Goal: Information Seeking & Learning: Learn about a topic

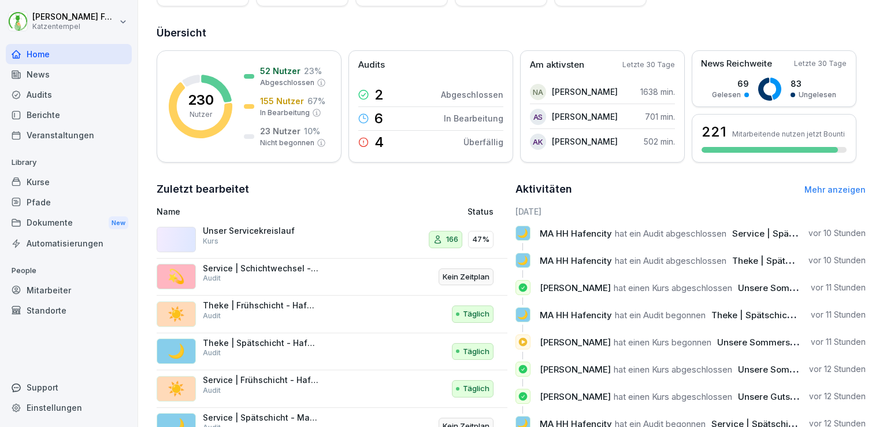
scroll to position [168, 0]
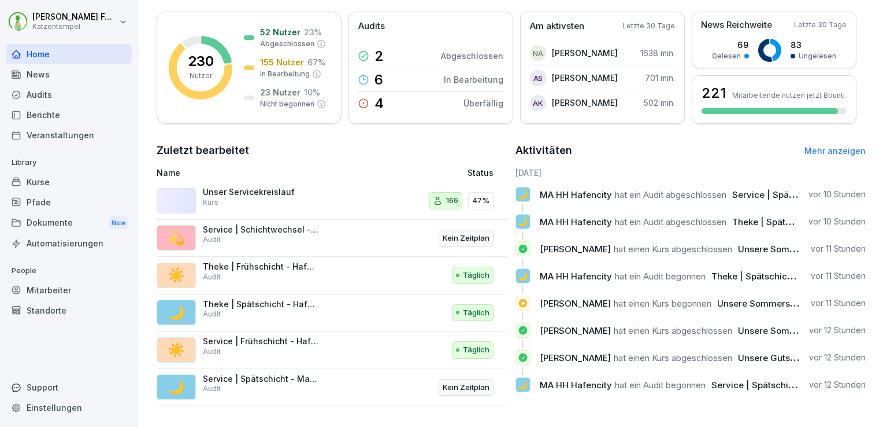
click at [86, 313] on div "Standorte" at bounding box center [69, 310] width 126 height 20
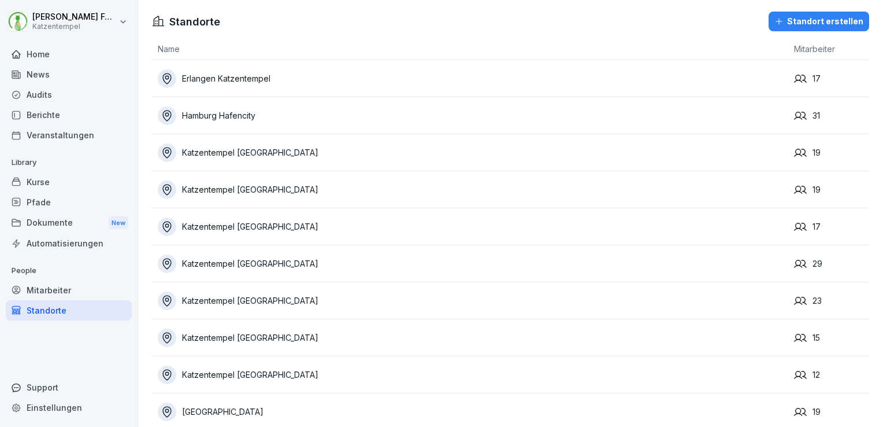
click at [264, 113] on div "Hamburg Hafencity" at bounding box center [473, 115] width 631 height 18
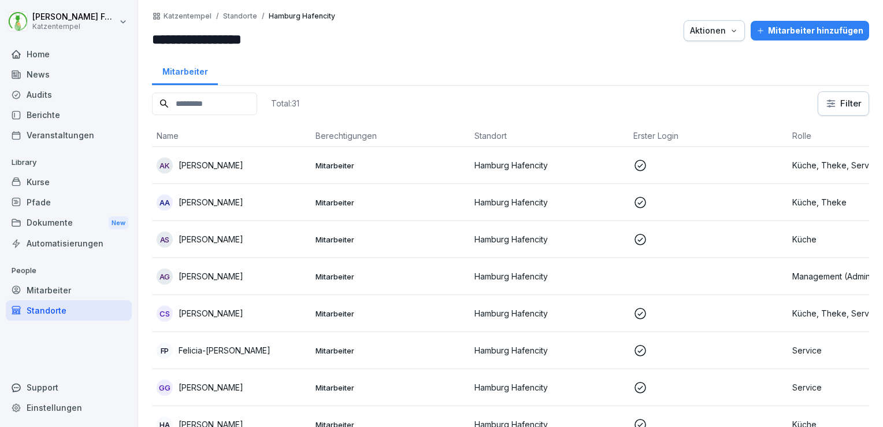
click at [71, 86] on div "Audits" at bounding box center [69, 94] width 126 height 20
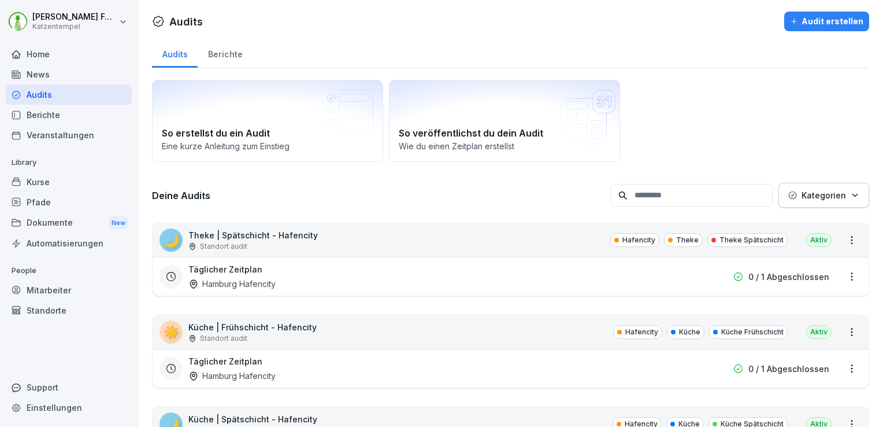
click at [71, 86] on div "Audits" at bounding box center [69, 94] width 126 height 20
click at [231, 55] on div "Berichte" at bounding box center [225, 52] width 55 height 29
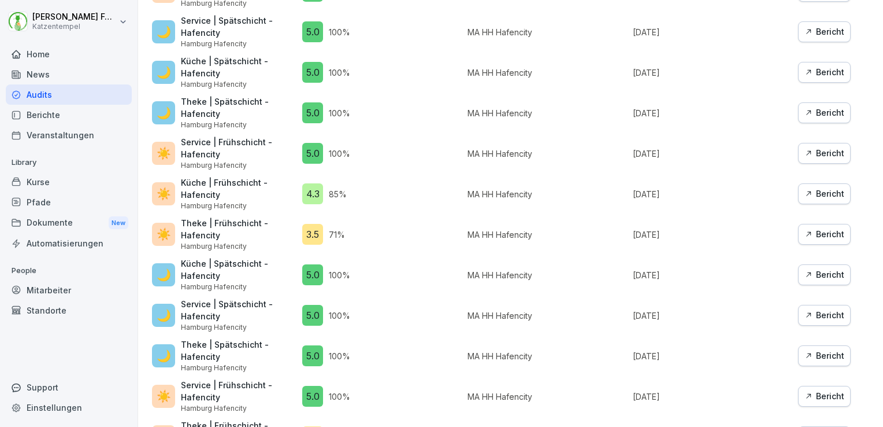
scroll to position [902, 0]
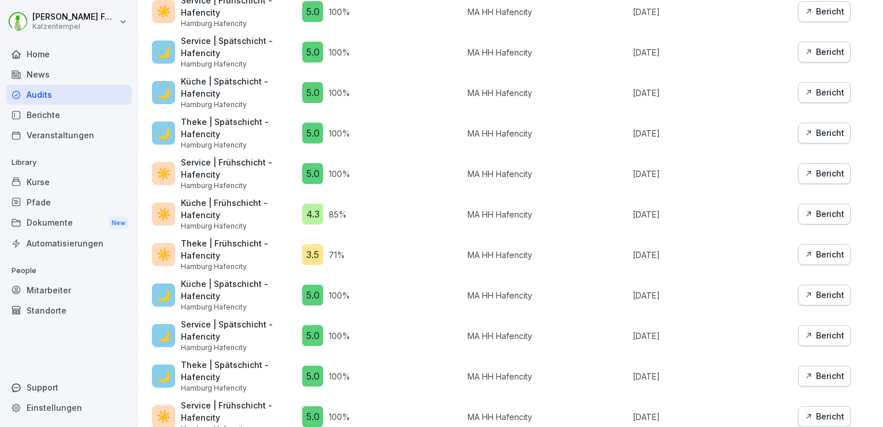
click at [826, 248] on div "Bericht" at bounding box center [825, 254] width 40 height 13
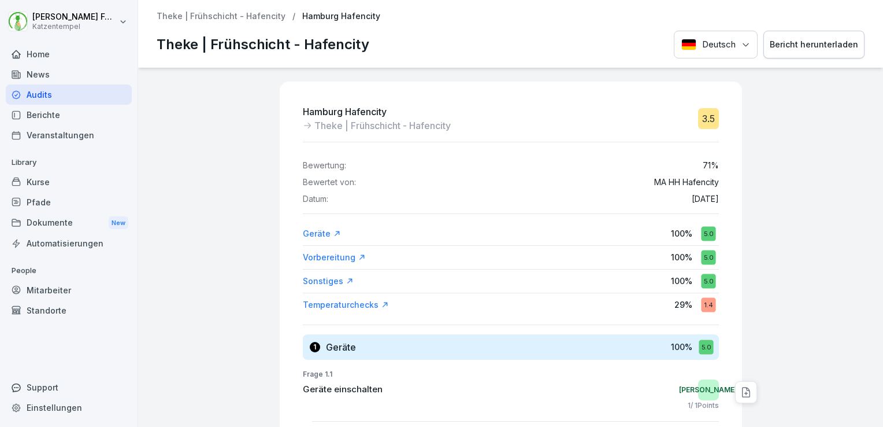
click at [676, 304] on p "29 %" at bounding box center [684, 304] width 18 height 12
click at [360, 303] on div "Temperaturchecks" at bounding box center [346, 305] width 86 height 12
click at [193, 77] on div "Hamburg Hafencity Theke | Frühschicht - Hafencity 3.5 Bewertung: 71 % Bewertet …" at bounding box center [510, 247] width 745 height 359
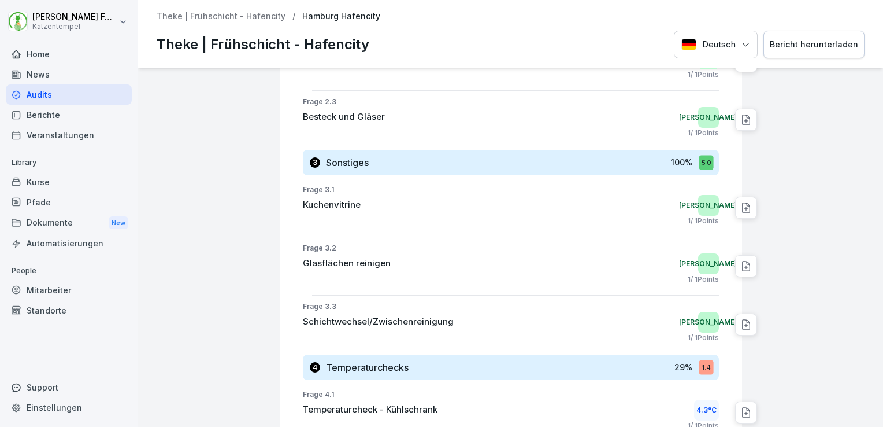
scroll to position [831, 0]
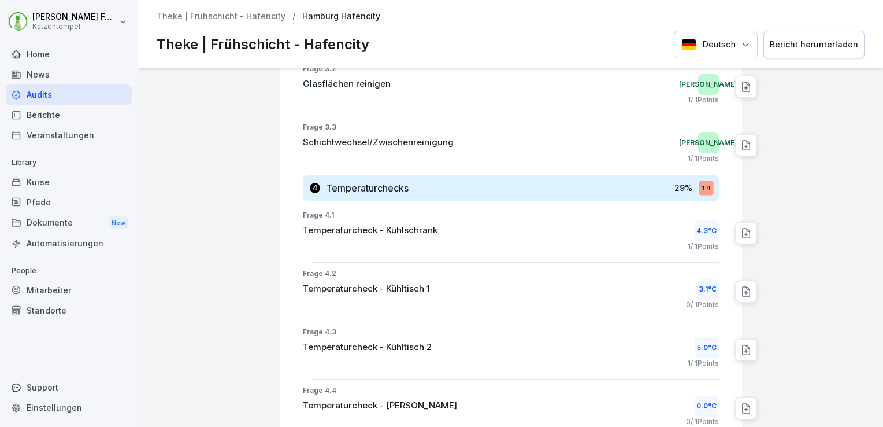
click at [742, 235] on icon at bounding box center [746, 232] width 8 height 9
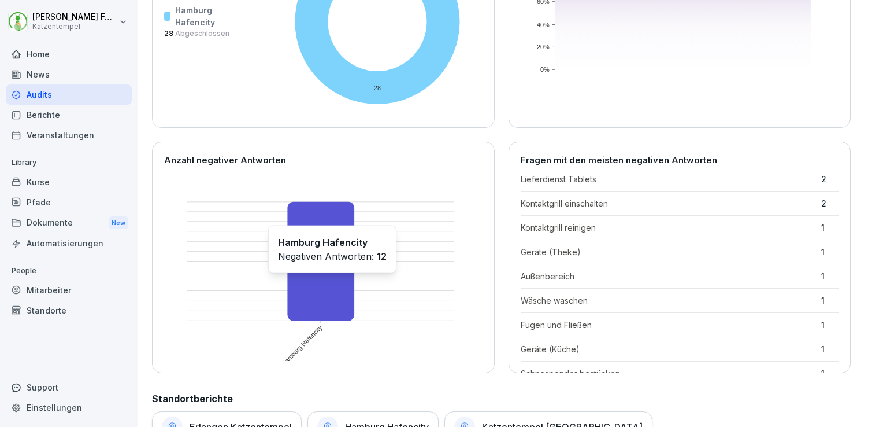
scroll to position [222, 0]
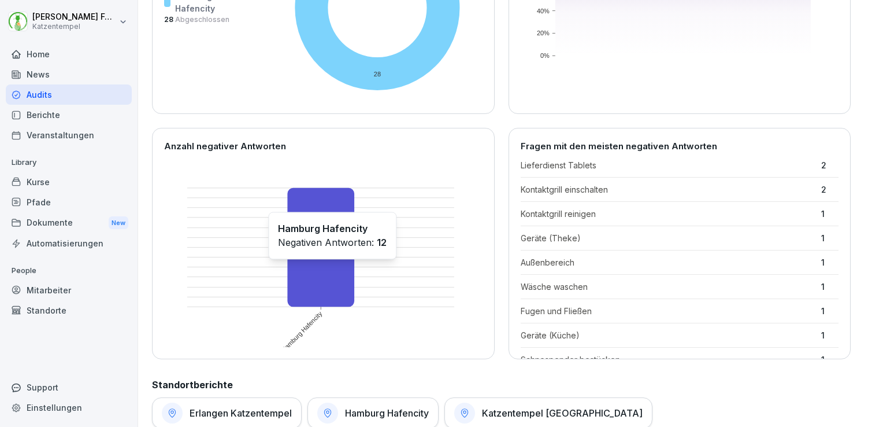
click at [332, 280] on rect at bounding box center [321, 247] width 67 height 119
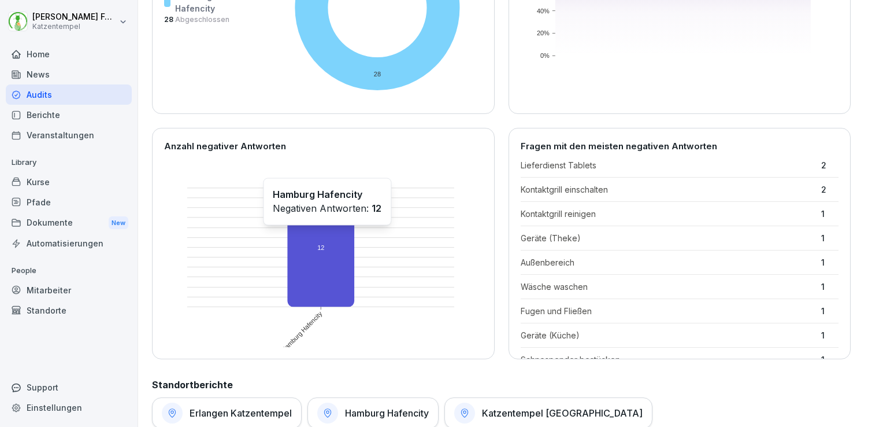
click at [327, 232] on rect at bounding box center [321, 247] width 67 height 119
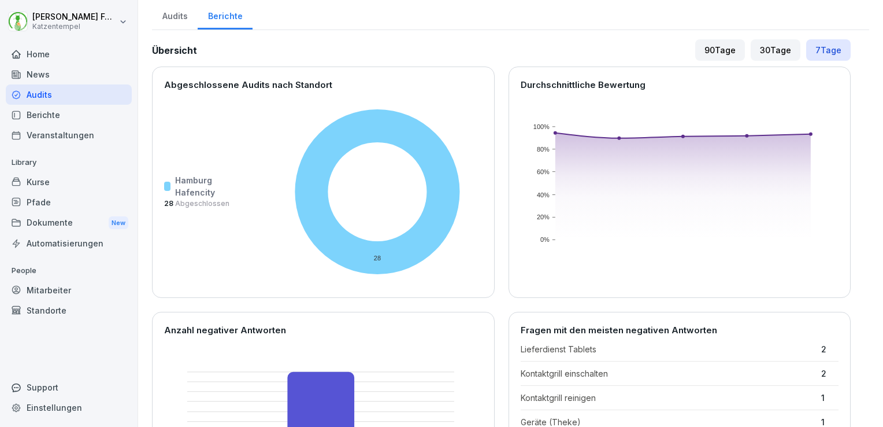
scroll to position [0, 0]
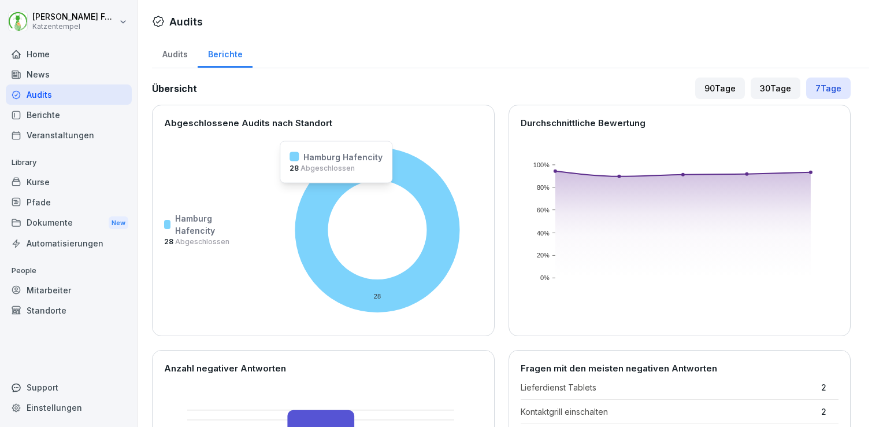
click at [331, 190] on icon at bounding box center [377, 229] width 165 height 165
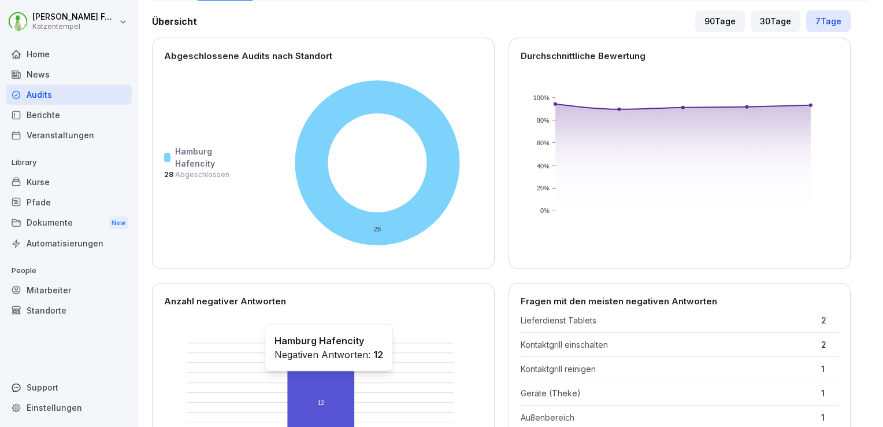
click at [328, 377] on rect at bounding box center [321, 402] width 67 height 119
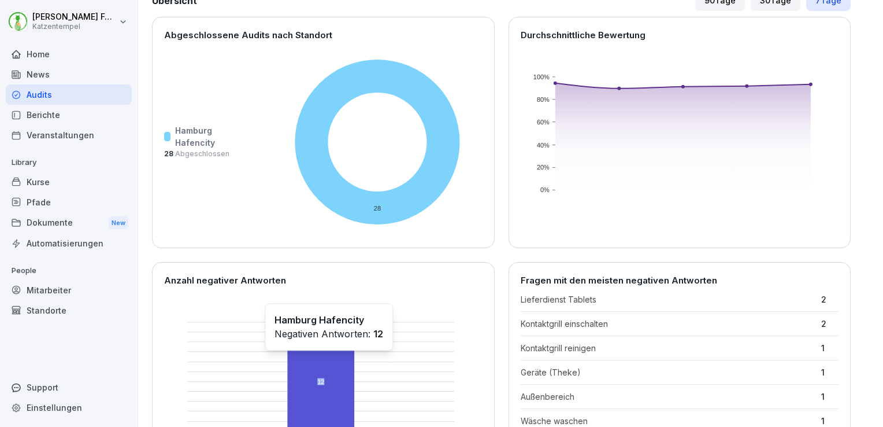
scroll to position [195, 0]
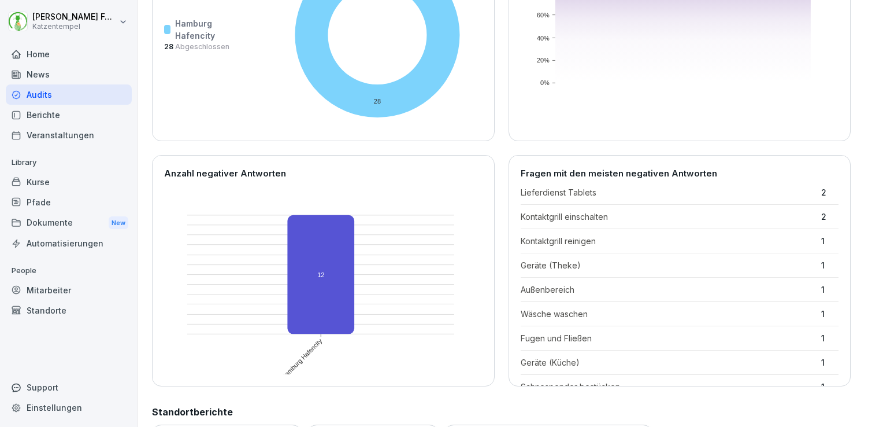
click at [545, 191] on p "Lieferdienst Tablets" at bounding box center [668, 192] width 295 height 12
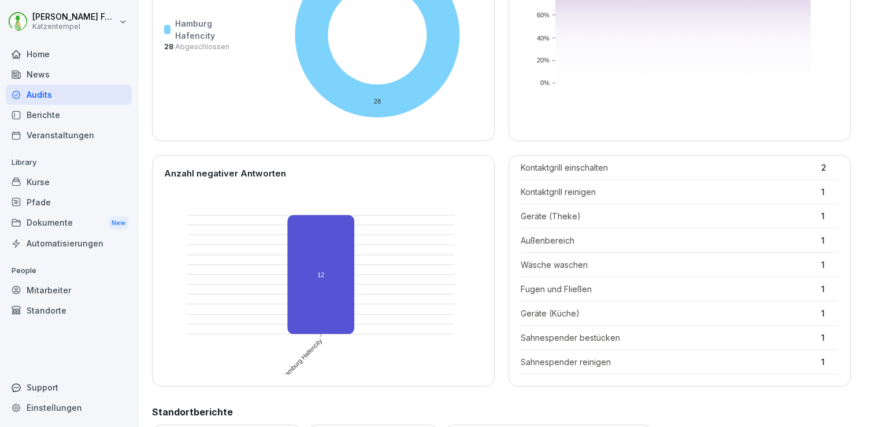
click at [554, 331] on p "Sahnespender bestücken" at bounding box center [668, 337] width 295 height 12
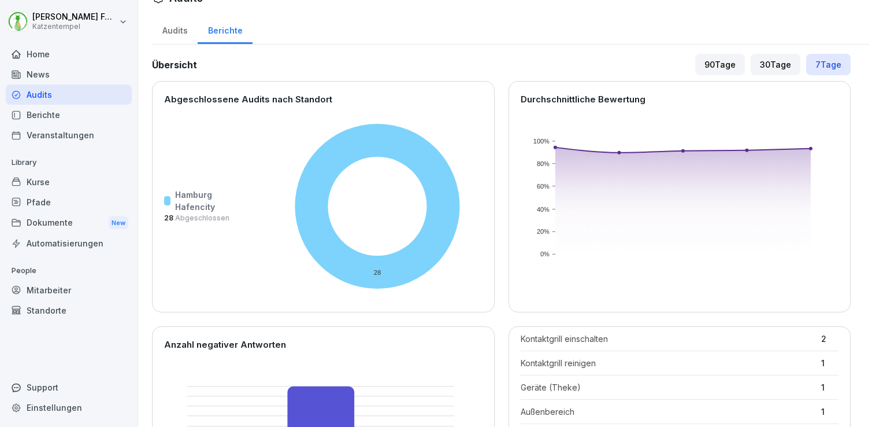
scroll to position [0, 0]
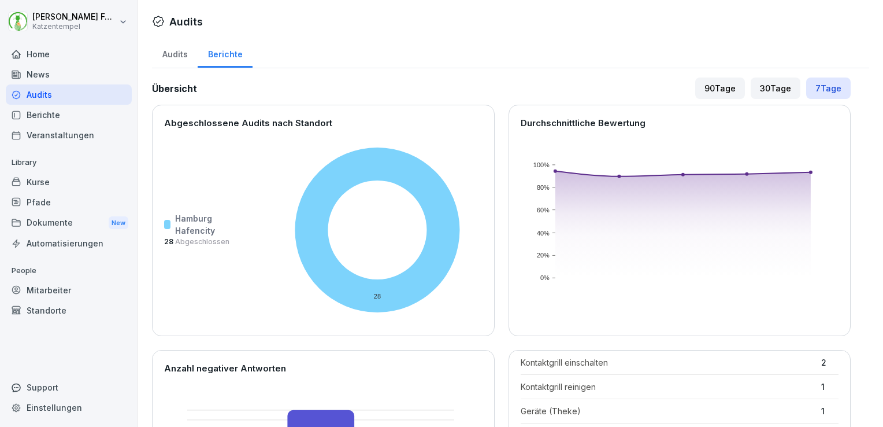
click at [184, 58] on div "Audits" at bounding box center [175, 52] width 46 height 29
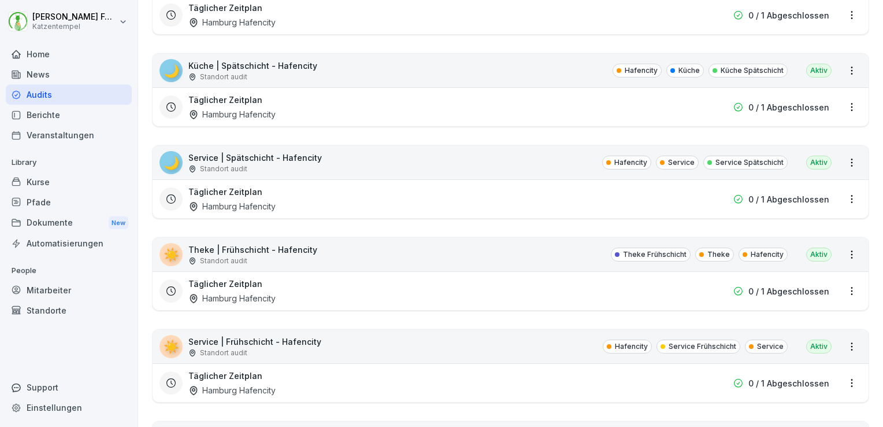
scroll to position [362, 0]
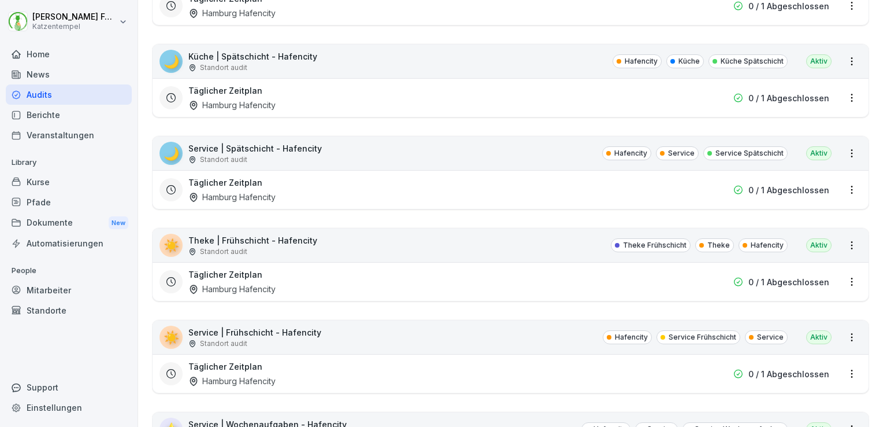
click at [237, 186] on h3 "Täglicher Zeitplan" at bounding box center [225, 182] width 74 height 12
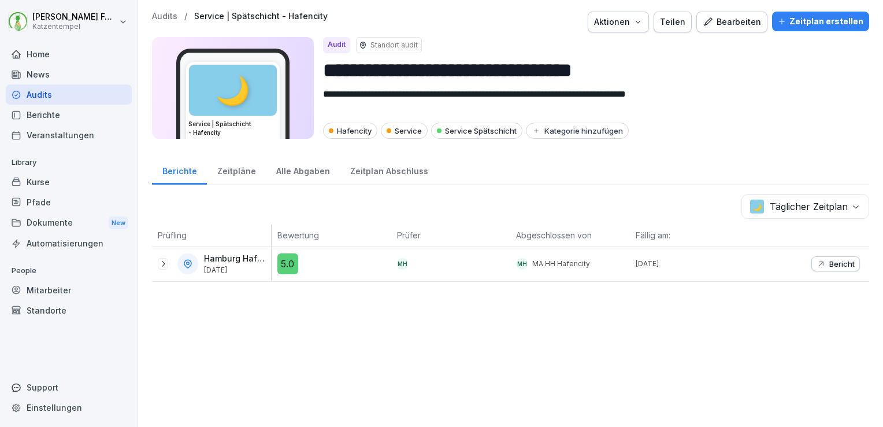
click at [160, 265] on icon at bounding box center [162, 263] width 9 height 9
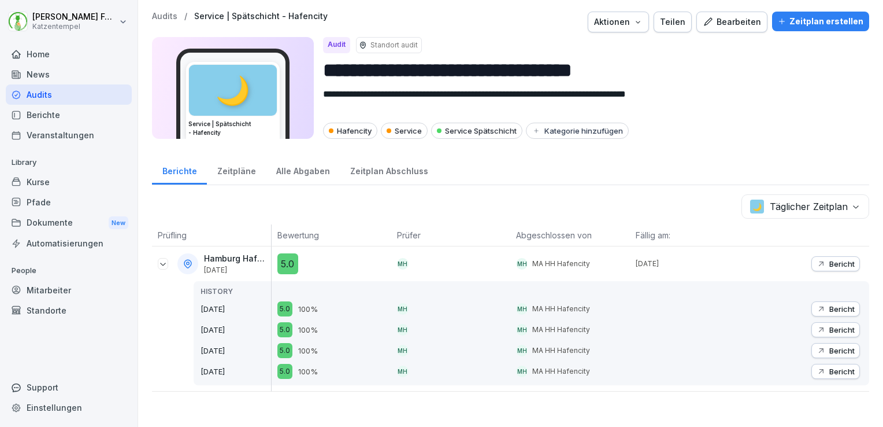
click at [161, 262] on icon at bounding box center [162, 263] width 9 height 9
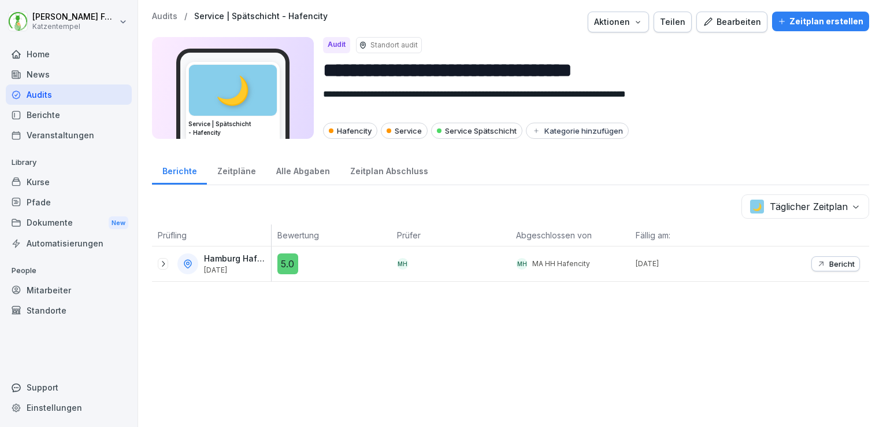
click at [162, 265] on icon at bounding box center [162, 263] width 9 height 9
click at [361, 136] on div "Hafencity" at bounding box center [350, 131] width 54 height 16
click at [353, 131] on div "Hafencity" at bounding box center [350, 131] width 54 height 16
click at [697, 151] on div "**********" at bounding box center [510, 213] width 745 height 427
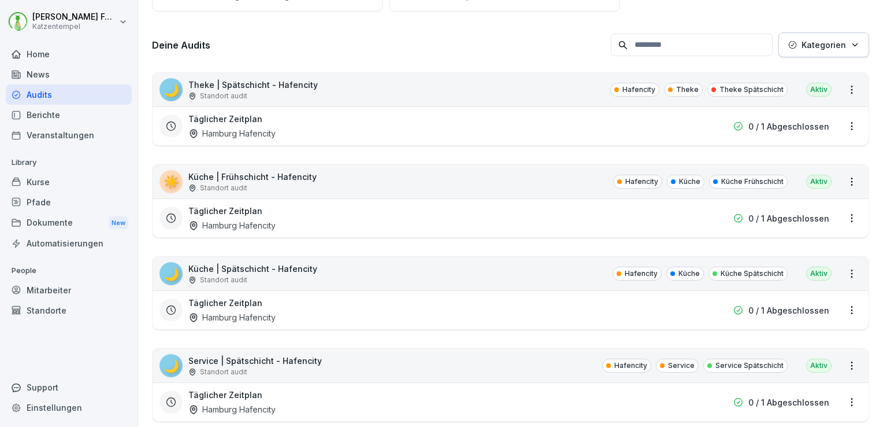
scroll to position [150, 0]
click at [842, 221] on html "[PERSON_NAME] Katzentempel Home News Audits Berichte Veranstaltungen Library Ku…" at bounding box center [441, 213] width 883 height 427
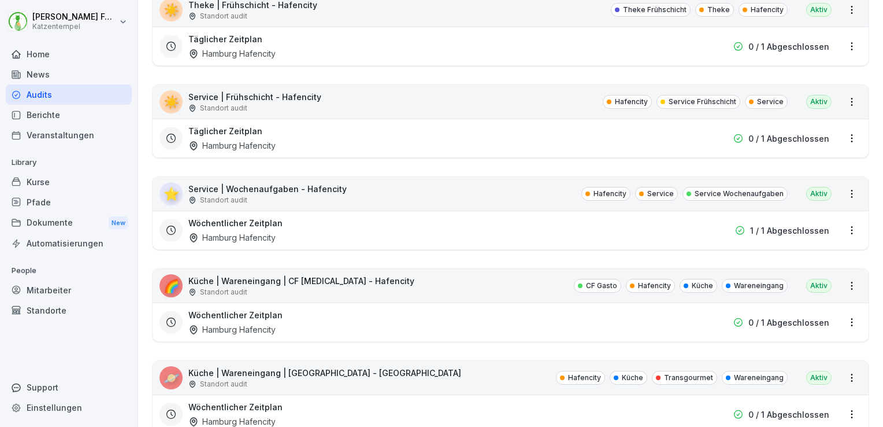
scroll to position [610, 0]
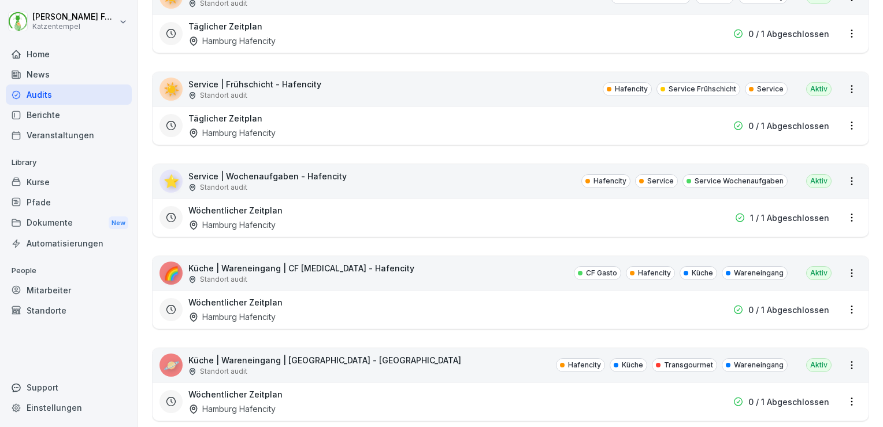
click at [296, 309] on div "Wöchentlicher Zeitplan [GEOGRAPHIC_DATA] Hafencity" at bounding box center [436, 309] width 497 height 27
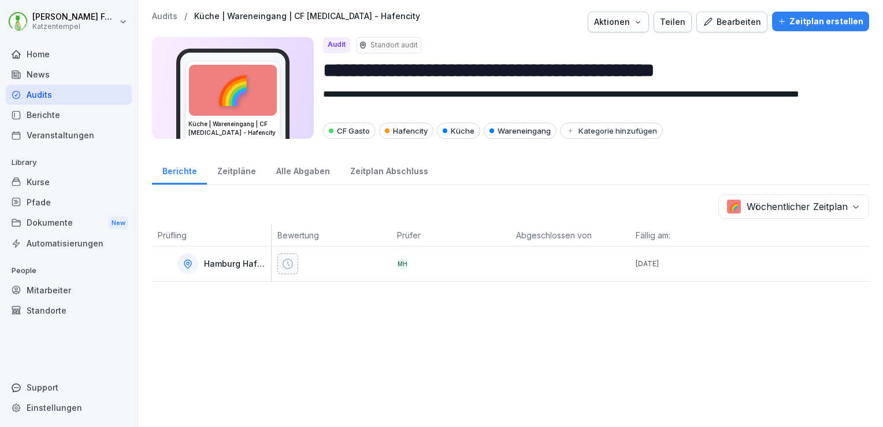
click at [166, 21] on p "Audits" at bounding box center [164, 17] width 25 height 10
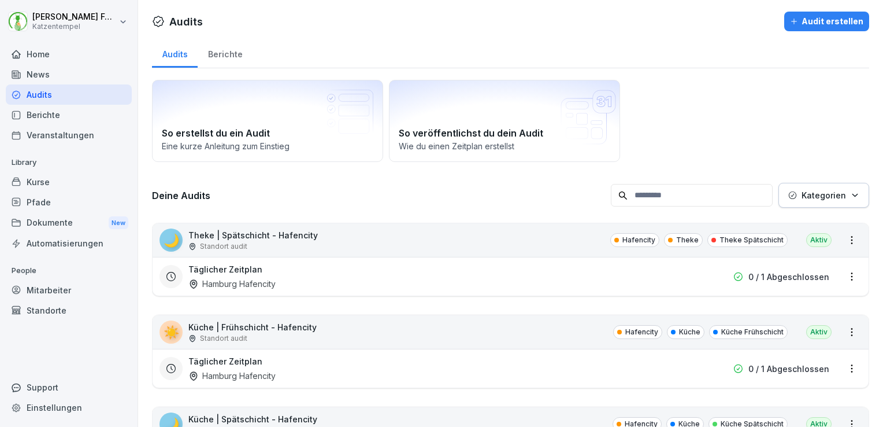
click at [233, 51] on div "Berichte" at bounding box center [225, 52] width 55 height 29
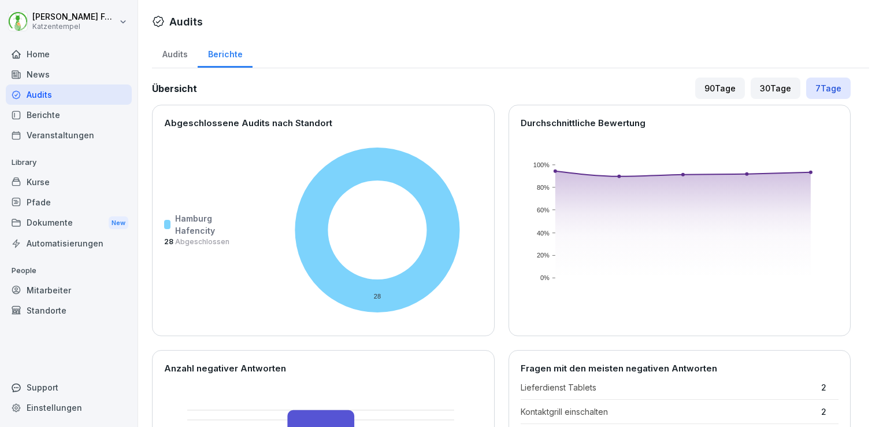
click at [55, 111] on div "Berichte" at bounding box center [69, 115] width 126 height 20
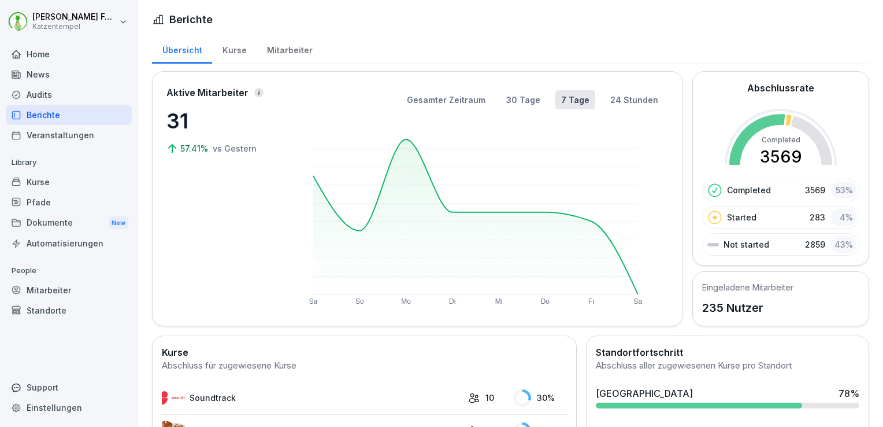
click at [51, 48] on div "Home" at bounding box center [69, 54] width 126 height 20
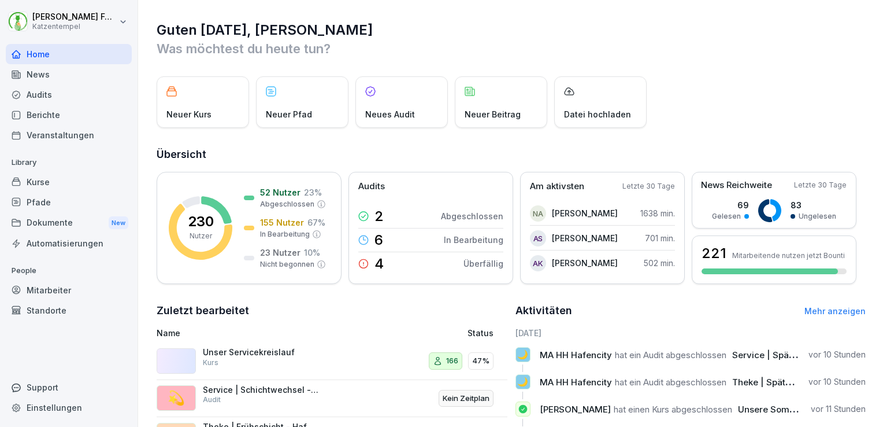
click at [55, 100] on div "Audits" at bounding box center [69, 94] width 126 height 20
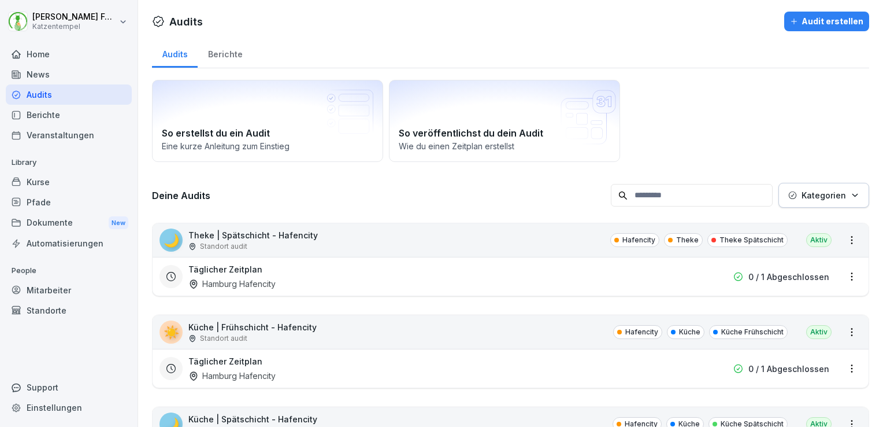
click at [218, 59] on div "Berichte" at bounding box center [225, 52] width 55 height 29
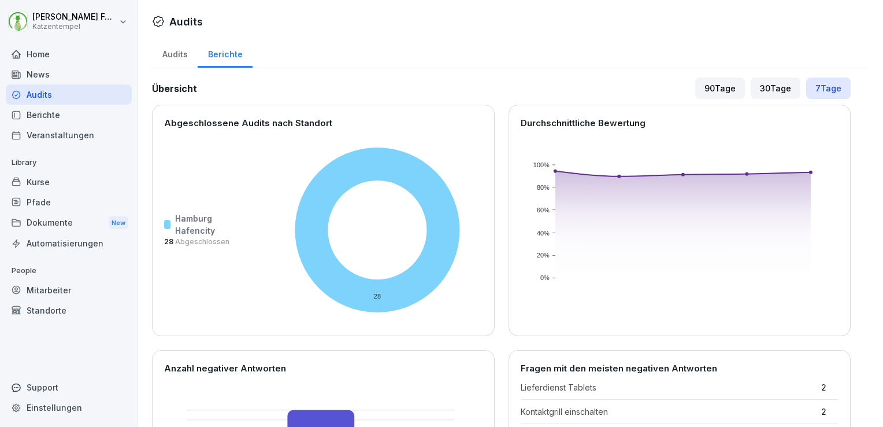
click at [55, 309] on div "Standorte" at bounding box center [69, 310] width 126 height 20
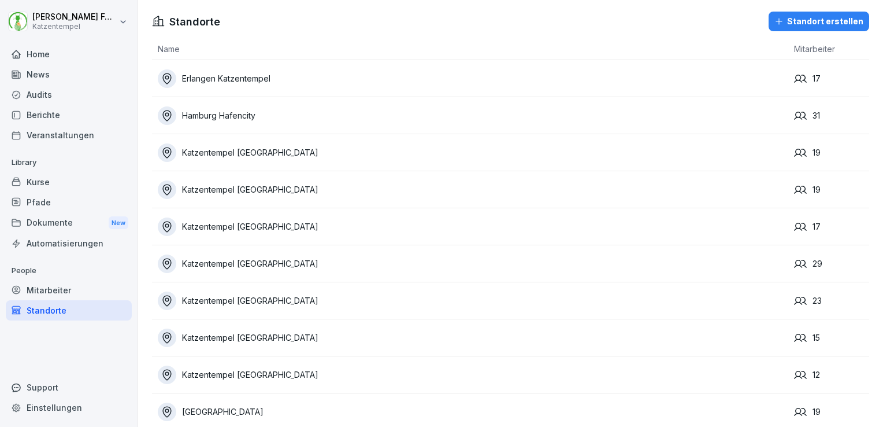
click at [242, 114] on div "Hamburg Hafencity" at bounding box center [473, 115] width 631 height 18
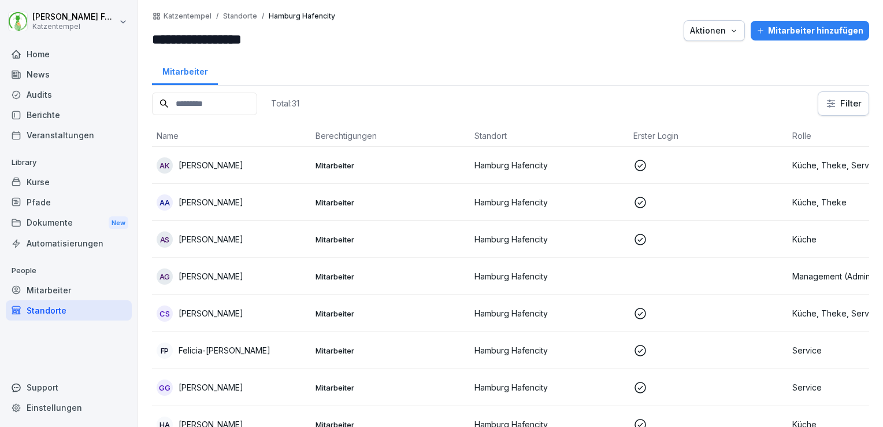
click at [76, 97] on div "Audits" at bounding box center [69, 94] width 126 height 20
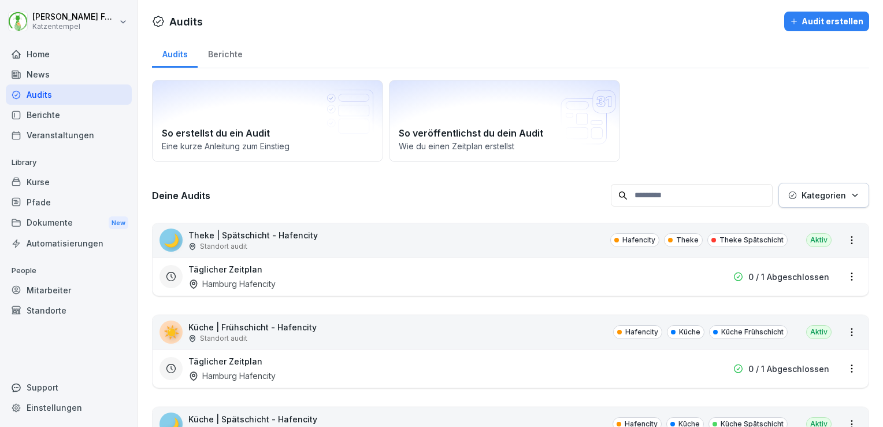
click at [214, 63] on div "Berichte" at bounding box center [225, 52] width 55 height 29
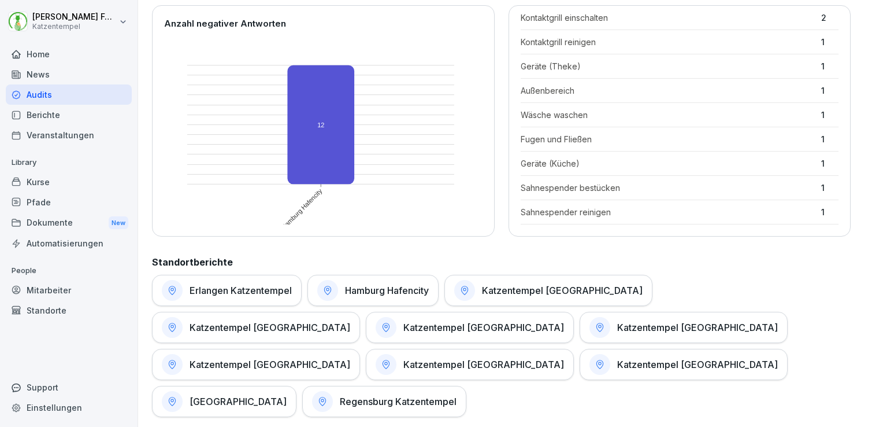
scroll to position [52, 0]
click at [639, 210] on p "Sahnespender reinigen" at bounding box center [668, 212] width 295 height 12
click at [589, 210] on p "Sahnespender reinigen" at bounding box center [668, 212] width 295 height 12
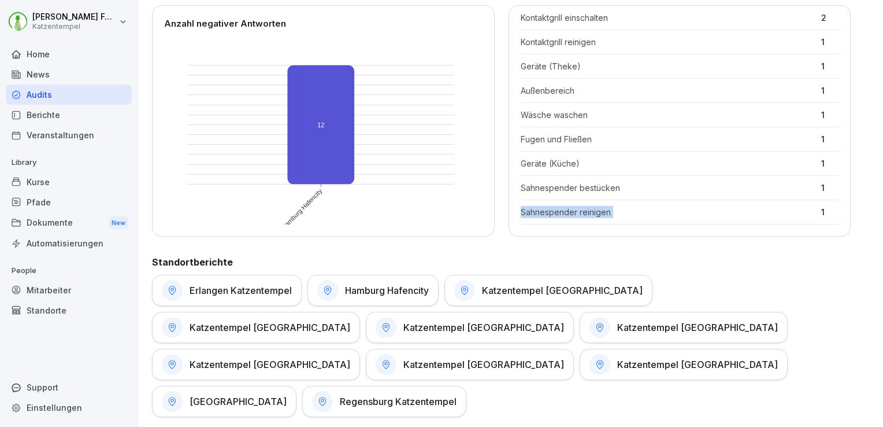
click at [589, 210] on p "Sahnespender reinigen" at bounding box center [668, 212] width 295 height 12
click at [859, 272] on div "Übersicht 90 Tage 30 Tage 7 Tage Abgeschlossene Audits nach Standort [GEOGRAPHI…" at bounding box center [510, 402] width 717 height 1339
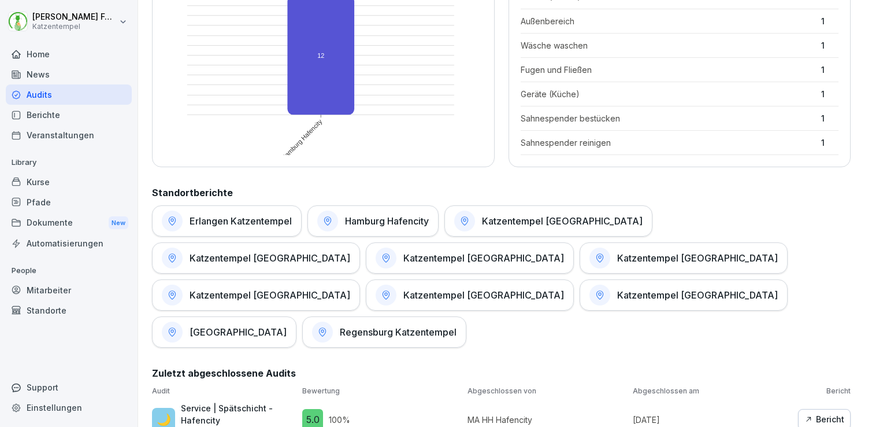
click at [402, 234] on div "Hamburg Hafencity" at bounding box center [373, 220] width 131 height 31
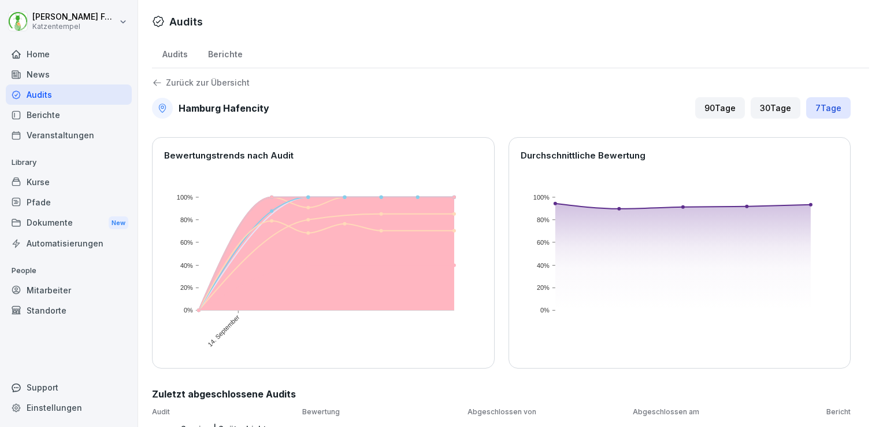
click at [169, 83] on p "Zurück zur Übersicht" at bounding box center [208, 83] width 84 height 0
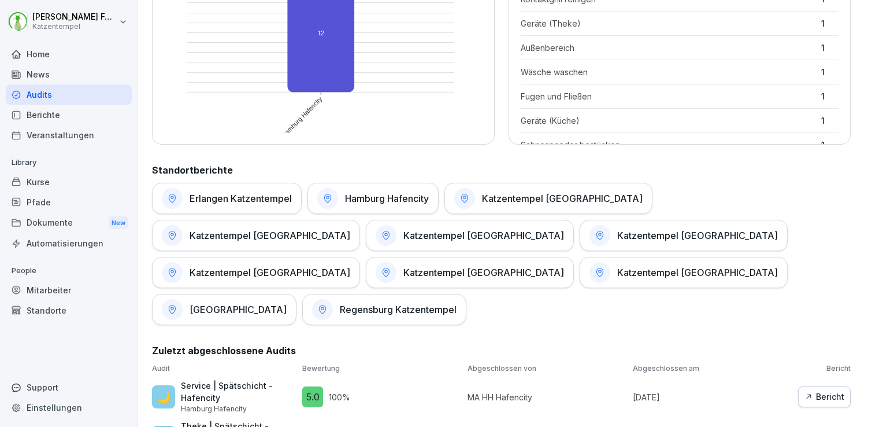
scroll to position [436, 0]
click at [297, 294] on div "[GEOGRAPHIC_DATA]" at bounding box center [224, 309] width 145 height 31
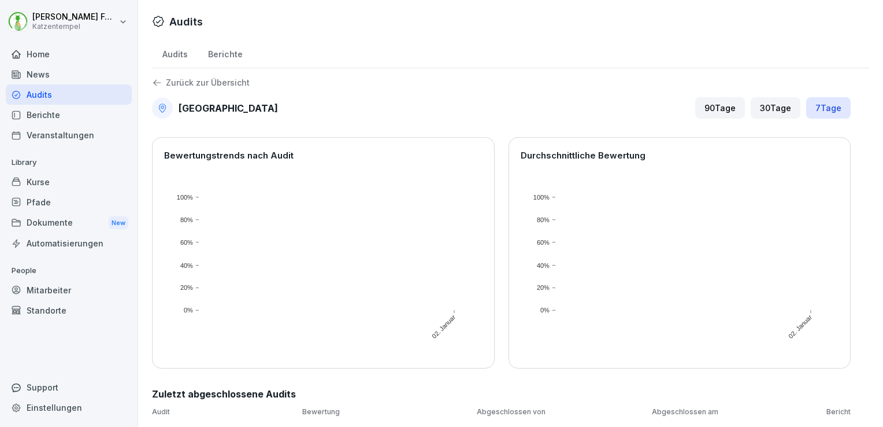
click at [193, 83] on p "Zurück zur Übersicht" at bounding box center [208, 83] width 84 height 0
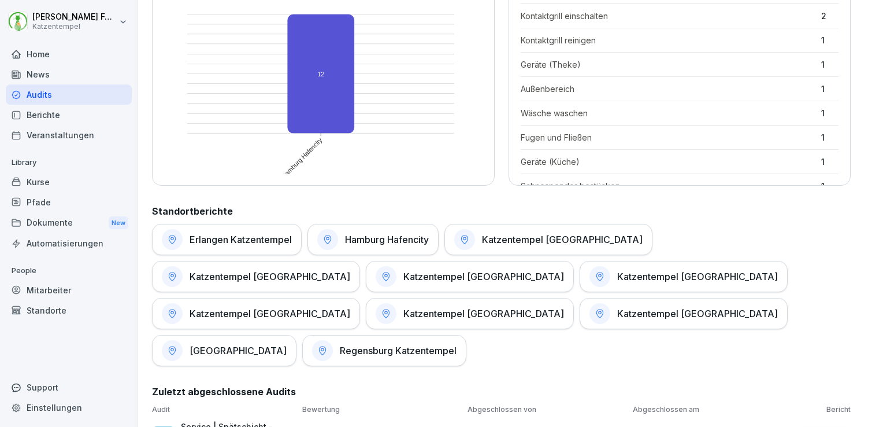
scroll to position [398, 0]
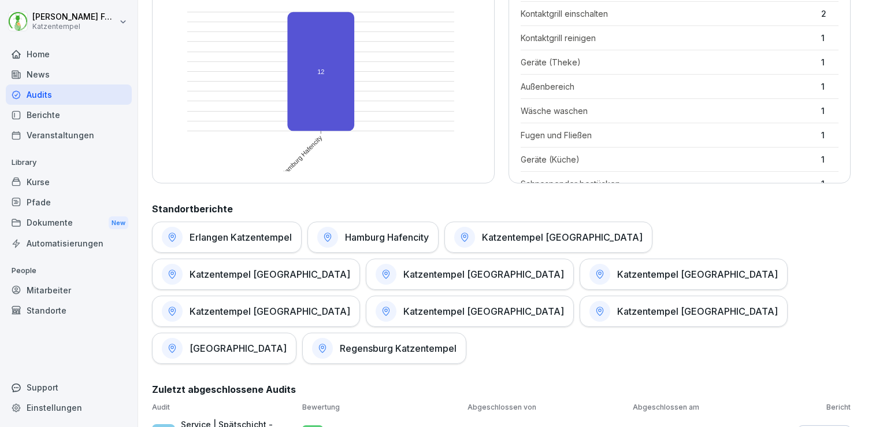
click at [377, 236] on h1 "Hamburg Hafencity" at bounding box center [387, 237] width 84 height 12
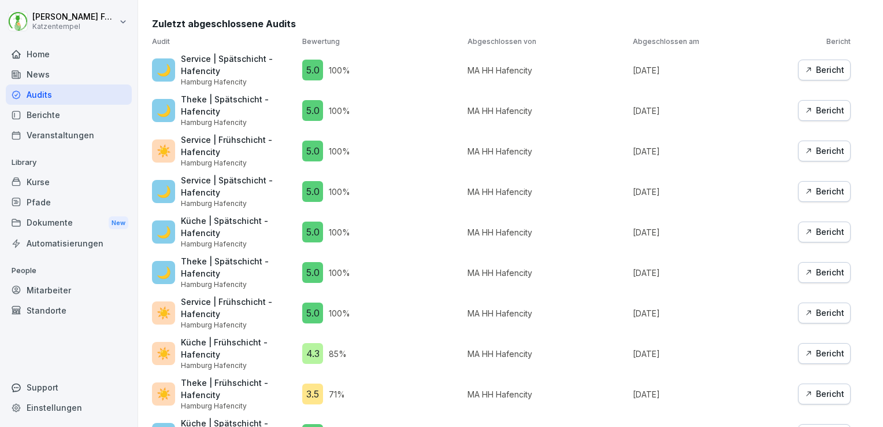
scroll to position [452, 0]
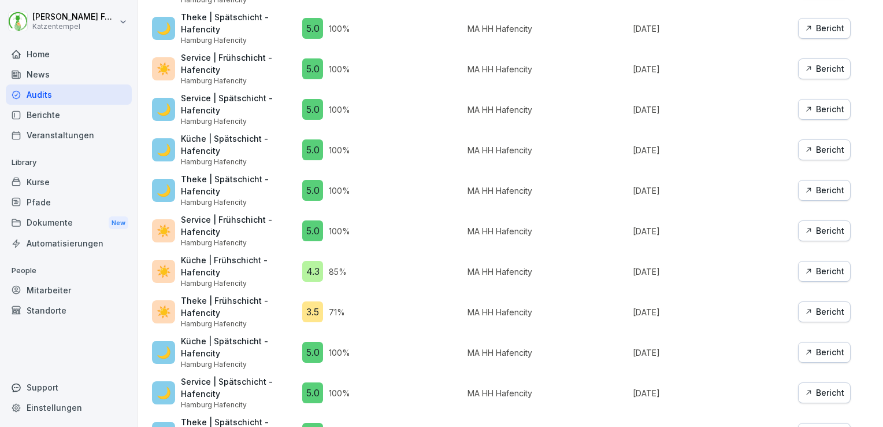
click at [820, 311] on div "Bericht" at bounding box center [825, 311] width 40 height 13
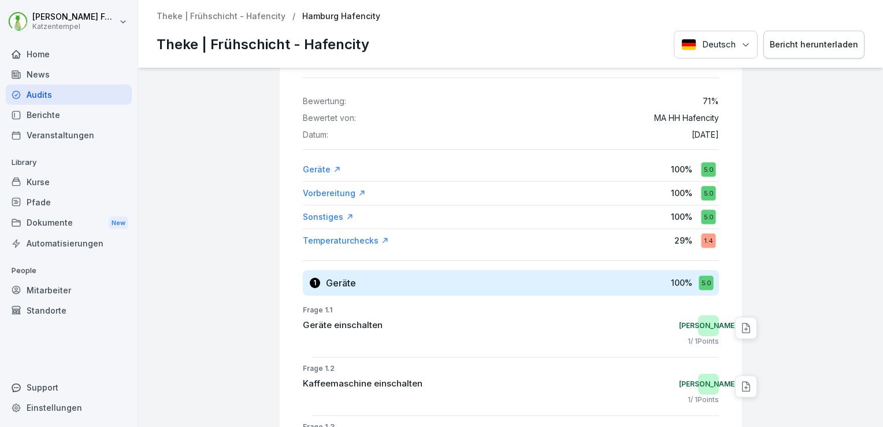
scroll to position [65, 0]
click at [381, 236] on icon at bounding box center [385, 240] width 8 height 8
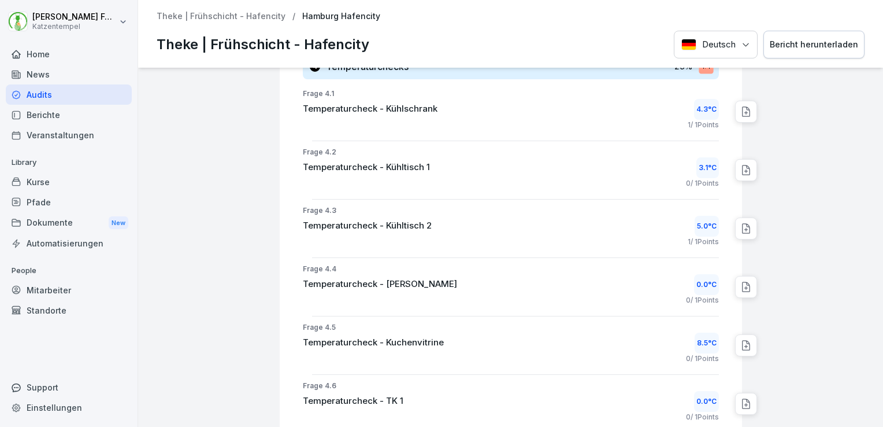
scroll to position [946, 0]
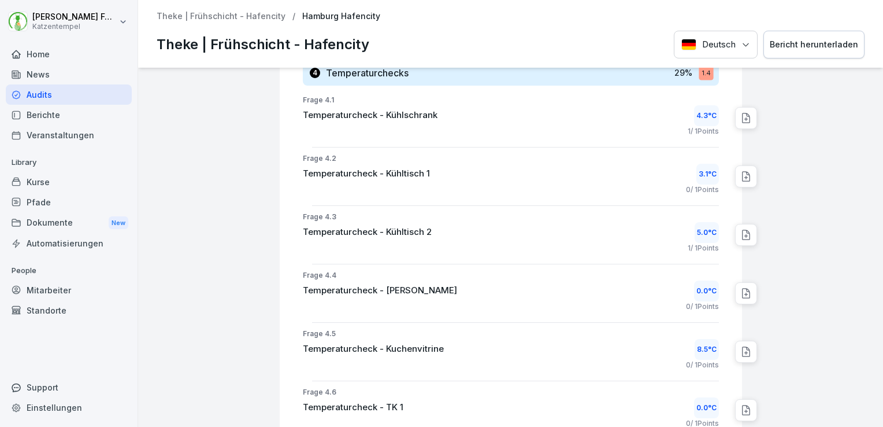
click at [511, 216] on p "Frage 4.3" at bounding box center [511, 217] width 416 height 10
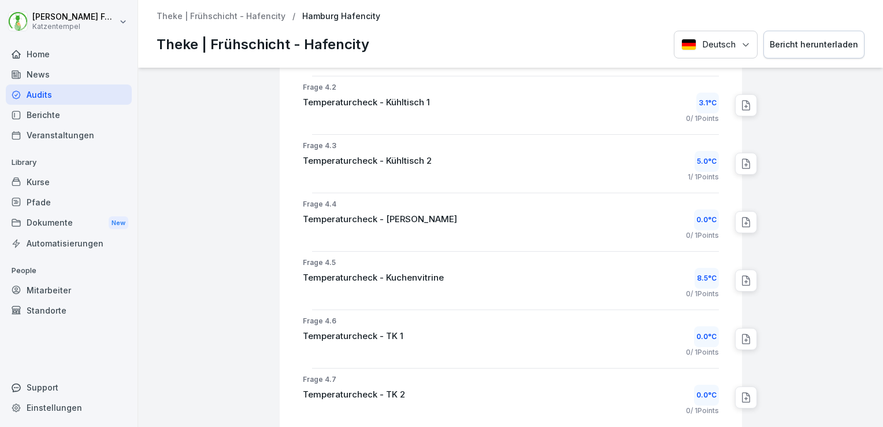
scroll to position [1017, 0]
click at [52, 219] on div "Dokumente New" at bounding box center [69, 222] width 126 height 21
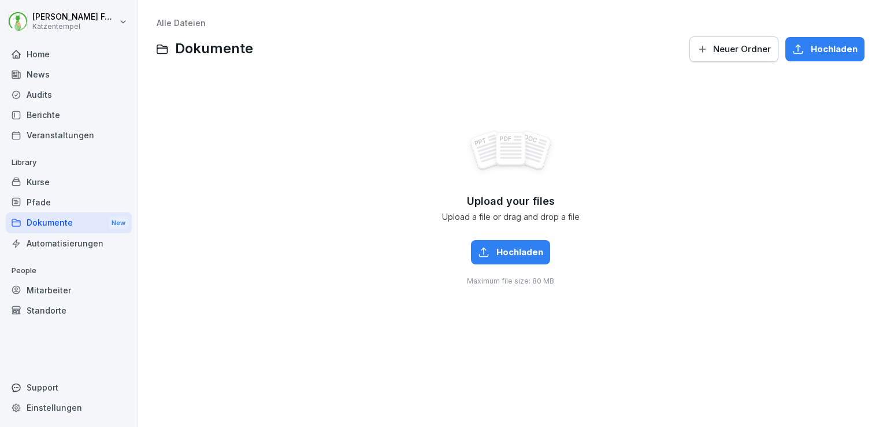
click at [37, 77] on div "News" at bounding box center [69, 74] width 126 height 20
